Goal: Information Seeking & Learning: Learn about a topic

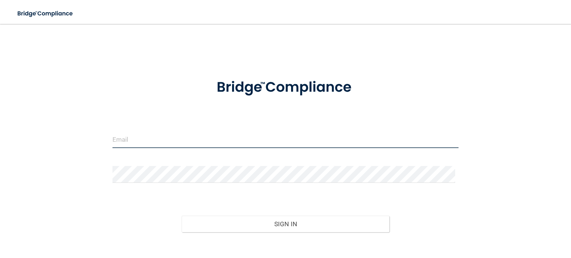
click at [144, 139] on input "email" at bounding box center [285, 139] width 346 height 17
type input "[EMAIL_ADDRESS][DOMAIN_NAME]"
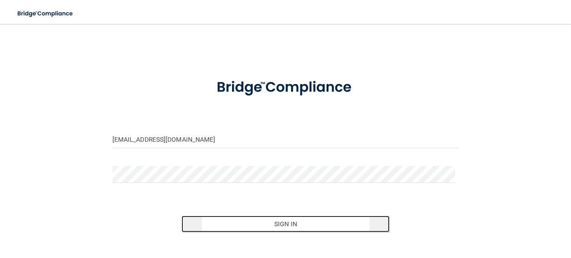
click at [295, 224] on button "Sign In" at bounding box center [285, 223] width 208 height 16
click at [288, 224] on button "Sign In" at bounding box center [285, 223] width 208 height 16
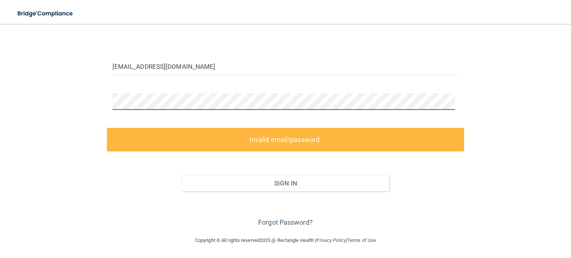
scroll to position [40, 0]
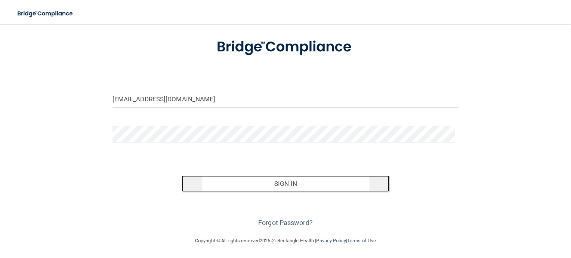
click at [279, 182] on button "Sign In" at bounding box center [285, 183] width 208 height 16
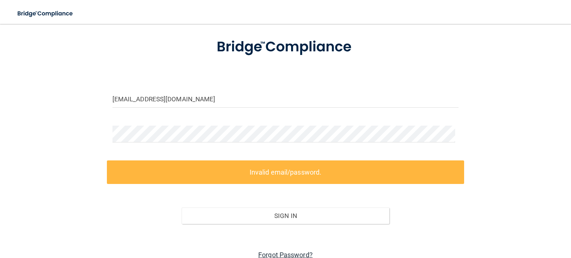
click at [285, 253] on link "Forgot Password?" at bounding box center [285, 255] width 55 height 8
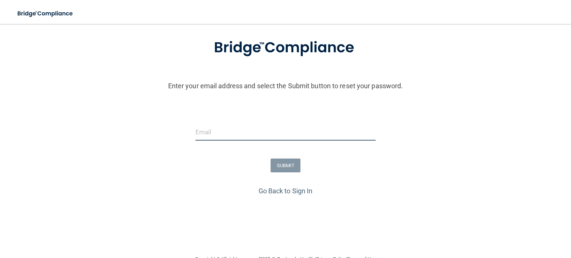
click at [214, 134] on input "email" at bounding box center [285, 132] width 180 height 17
type input "[EMAIL_ADDRESS][DOMAIN_NAME]"
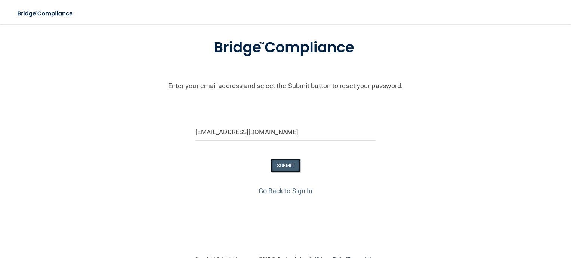
click at [288, 164] on button "SUBMIT" at bounding box center [285, 165] width 30 height 14
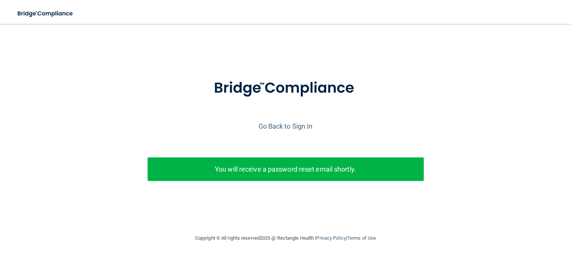
click at [331, 173] on p "You will receive a password reset email shortly." at bounding box center [285, 169] width 265 height 12
click at [287, 127] on link "Go Back to Sign In" at bounding box center [285, 126] width 54 height 8
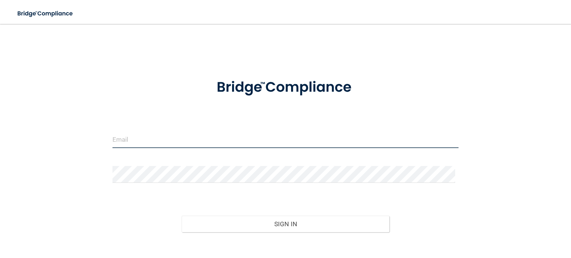
click at [205, 138] on input "email" at bounding box center [285, 139] width 346 height 17
type input "[EMAIL_ADDRESS][DOMAIN_NAME]"
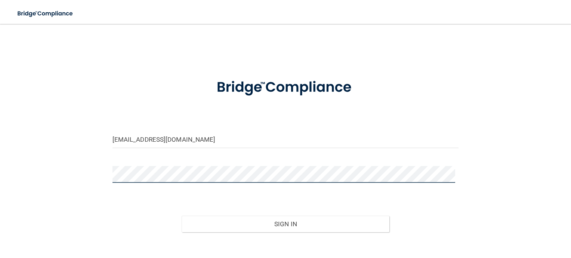
click at [181, 215] on button "Sign In" at bounding box center [285, 223] width 208 height 16
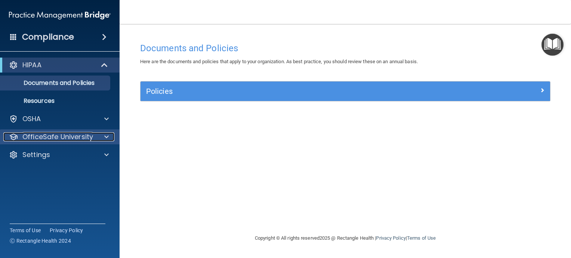
click at [108, 137] on span at bounding box center [106, 136] width 4 height 9
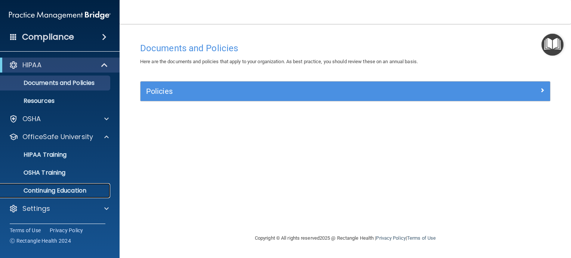
click at [78, 190] on p "Continuing Education" at bounding box center [56, 190] width 102 height 7
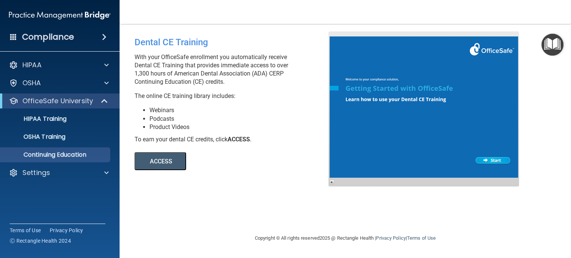
click at [171, 164] on button "ACCESS" at bounding box center [160, 161] width 52 height 18
